Goal: Navigation & Orientation: Find specific page/section

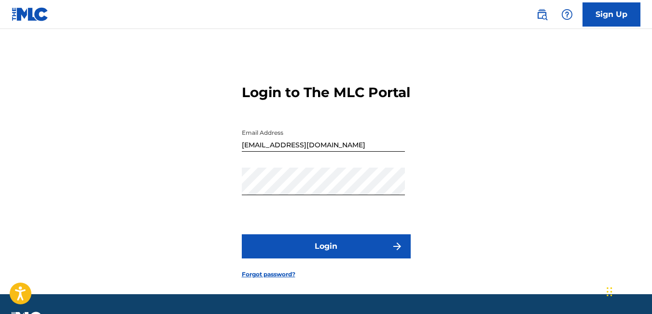
click at [330, 258] on button "Login" at bounding box center [326, 246] width 169 height 24
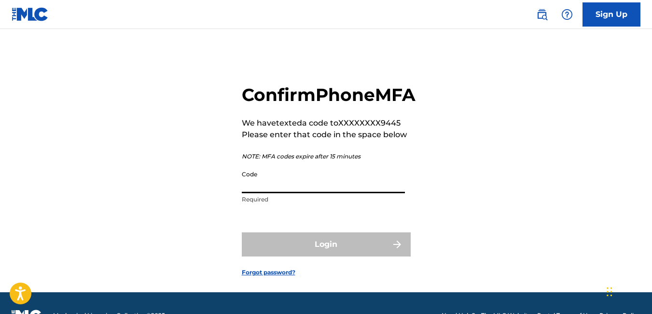
click at [297, 193] on input "Code" at bounding box center [323, 179] width 163 height 28
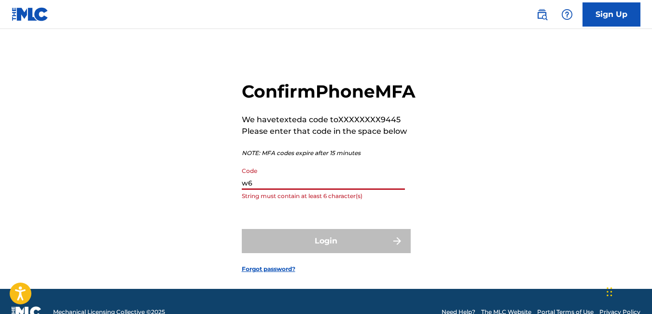
type input "w"
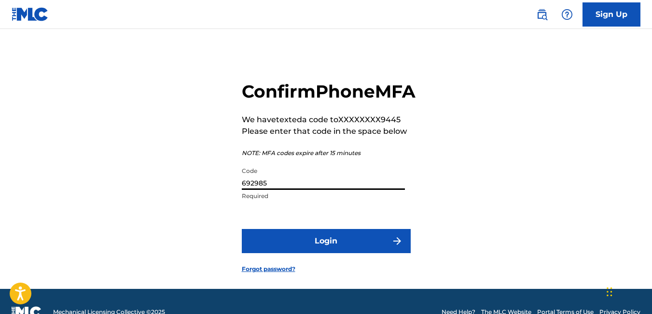
type input "692985"
click at [317, 253] on button "Login" at bounding box center [326, 241] width 169 height 24
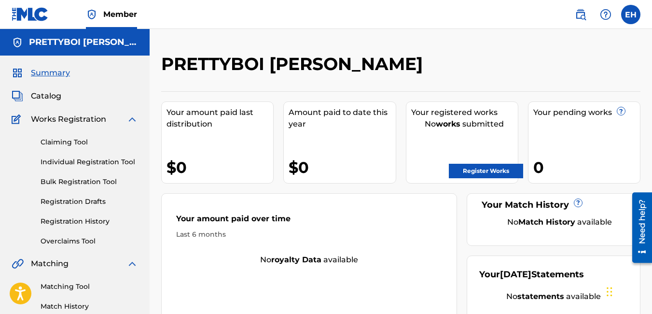
click at [628, 18] on label at bounding box center [630, 14] width 19 height 19
click at [631, 14] on input "EH [PERSON_NAME] [EMAIL_ADDRESS][DOMAIN_NAME] Notification Preferences Profile …" at bounding box center [631, 14] width 0 height 0
